Goal: Task Accomplishment & Management: Use online tool/utility

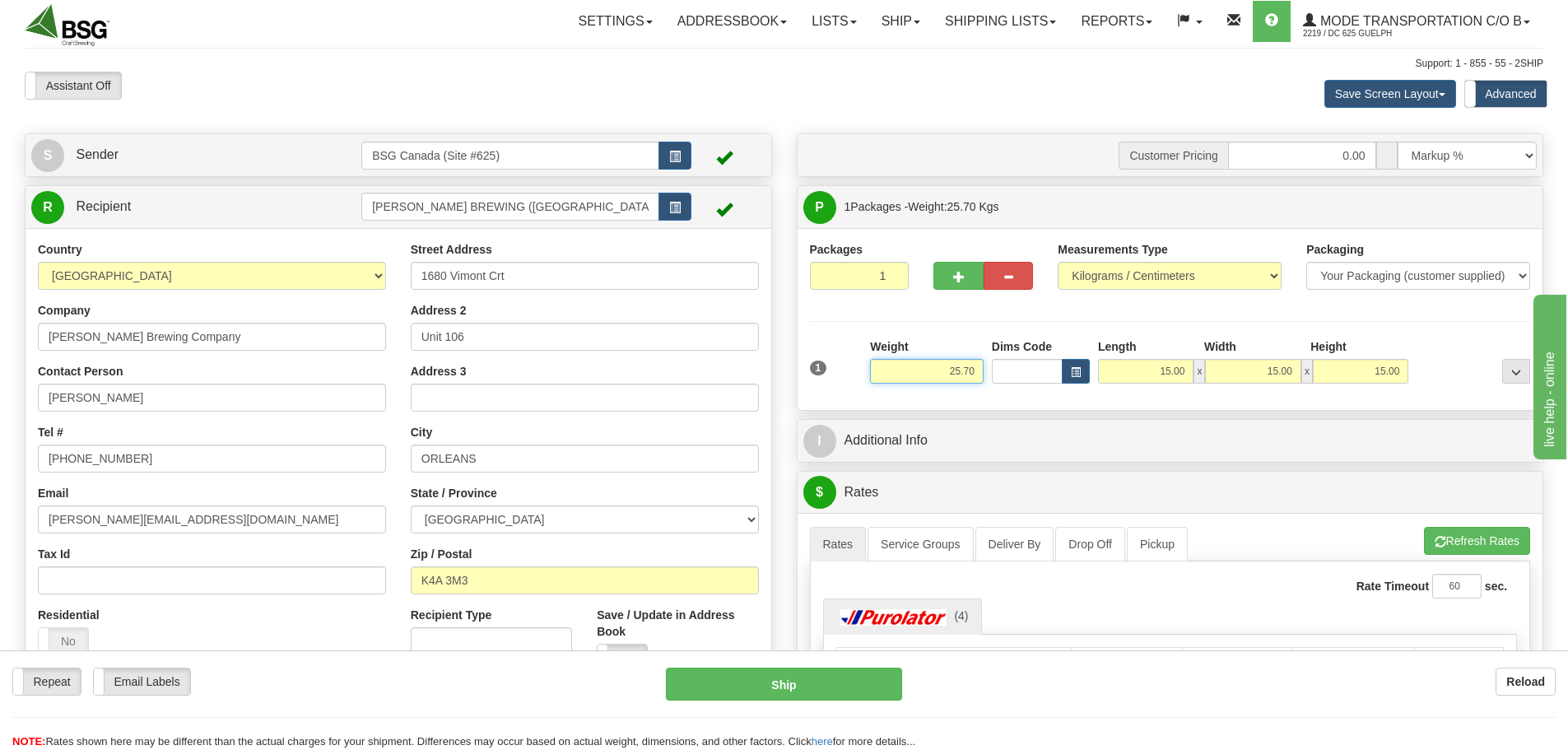
drag, startPoint x: 917, startPoint y: 376, endPoint x: 1110, endPoint y: 390, distance: 193.5
click at [1105, 390] on div "1 Weight 25.70 Dims Code x x" at bounding box center [1170, 367] width 729 height 58
paste input "63.0907"
type input "63.09"
click at [1191, 304] on div "Packages 1 1" at bounding box center [1170, 272] width 745 height 63
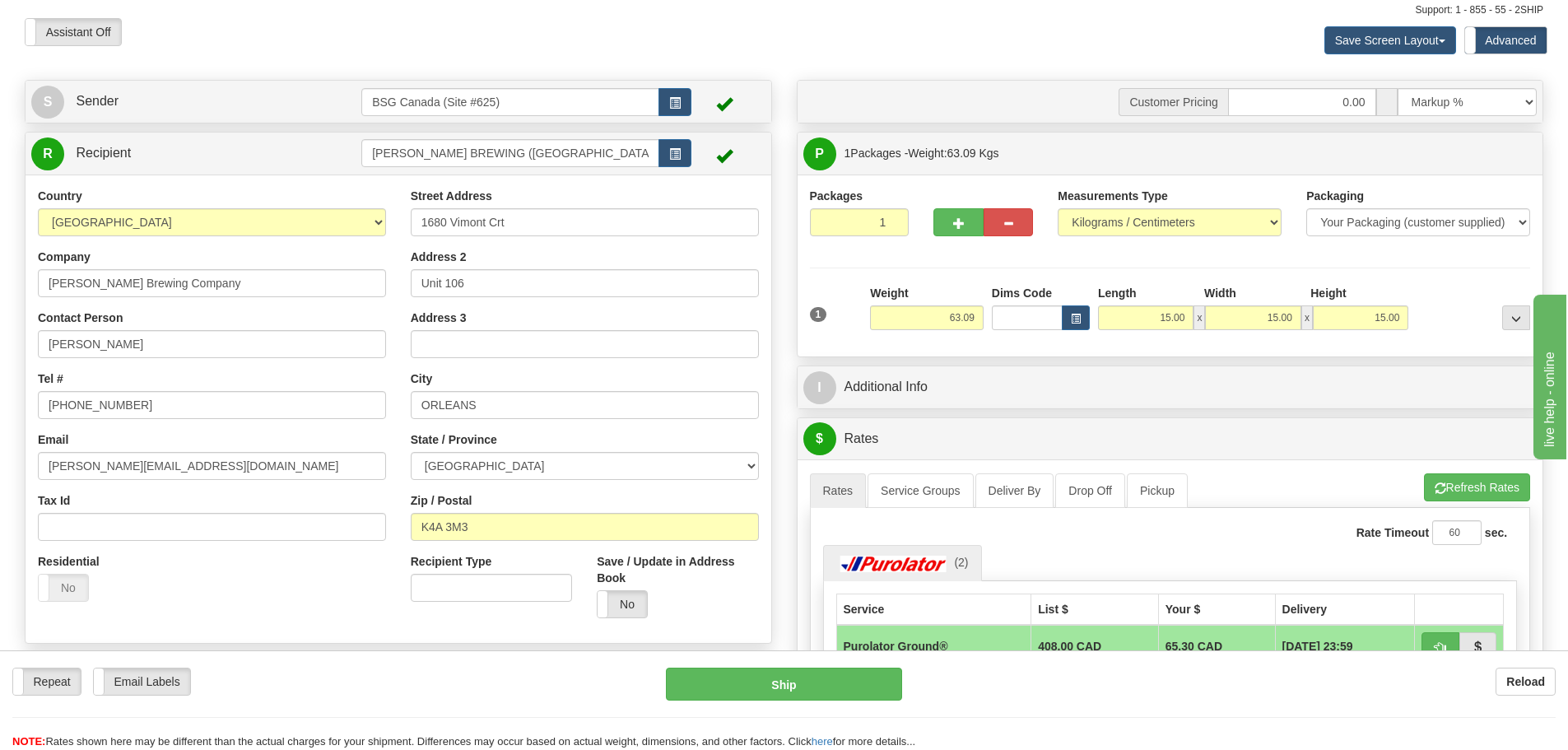
scroll to position [82, 0]
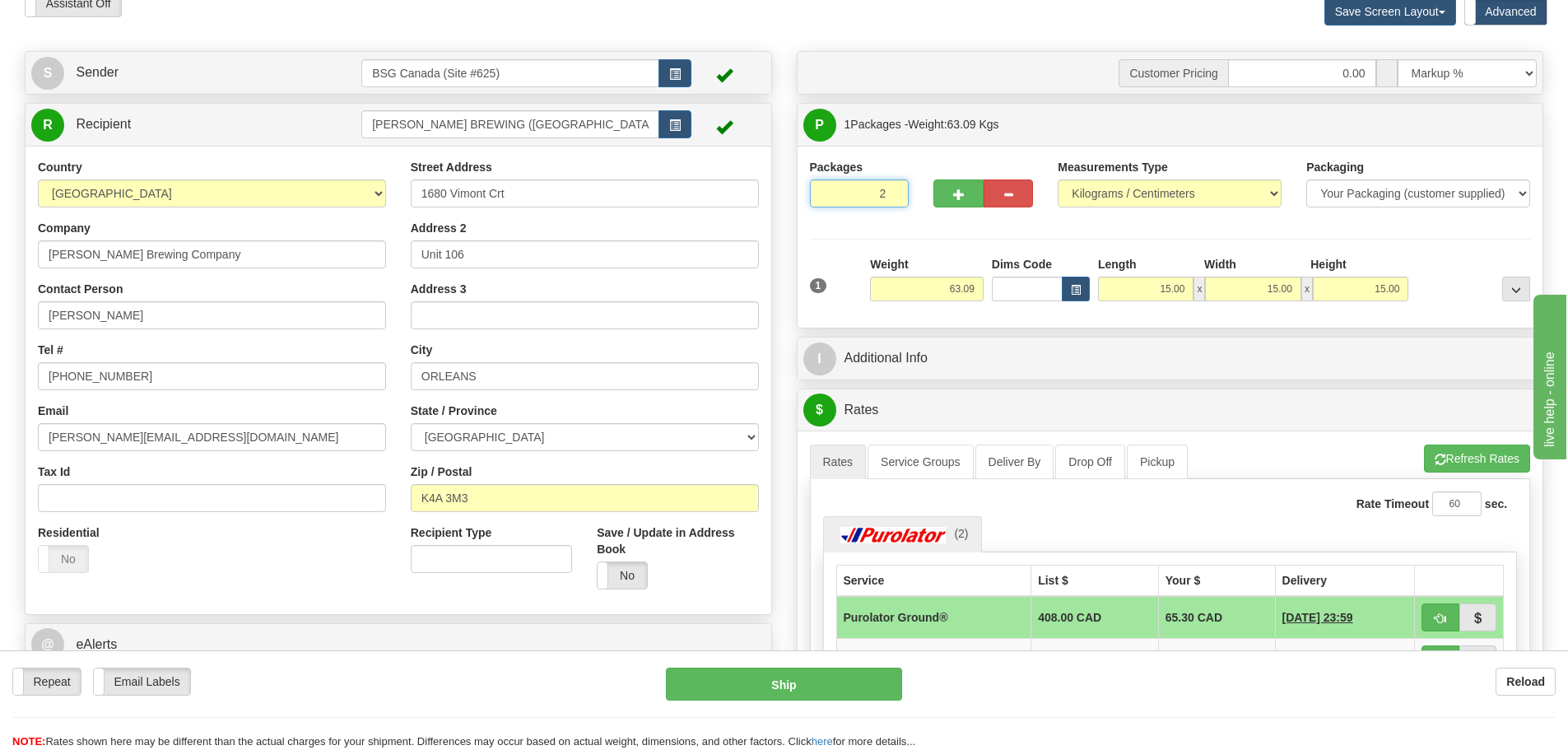
click at [888, 186] on input "2" at bounding box center [859, 194] width 100 height 28
type input "3"
click at [888, 188] on input "3" at bounding box center [859, 194] width 100 height 28
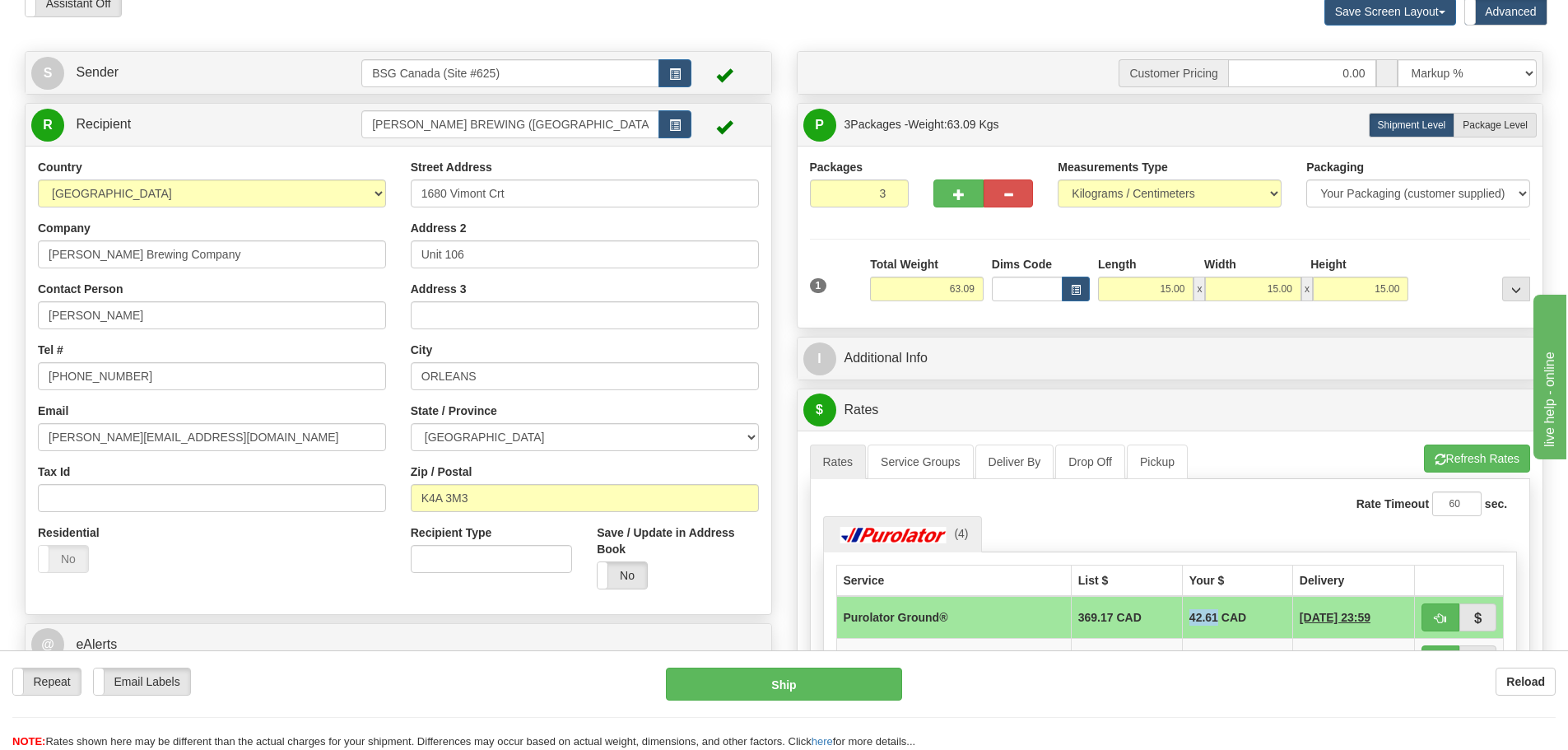
drag, startPoint x: 1172, startPoint y: 617, endPoint x: 1202, endPoint y: 616, distance: 30.0
click at [1202, 616] on td "42.61 CAD" at bounding box center [1237, 616] width 110 height 42
copy td "42.61"
